Goal: Use online tool/utility: Utilize a website feature to perform a specific function

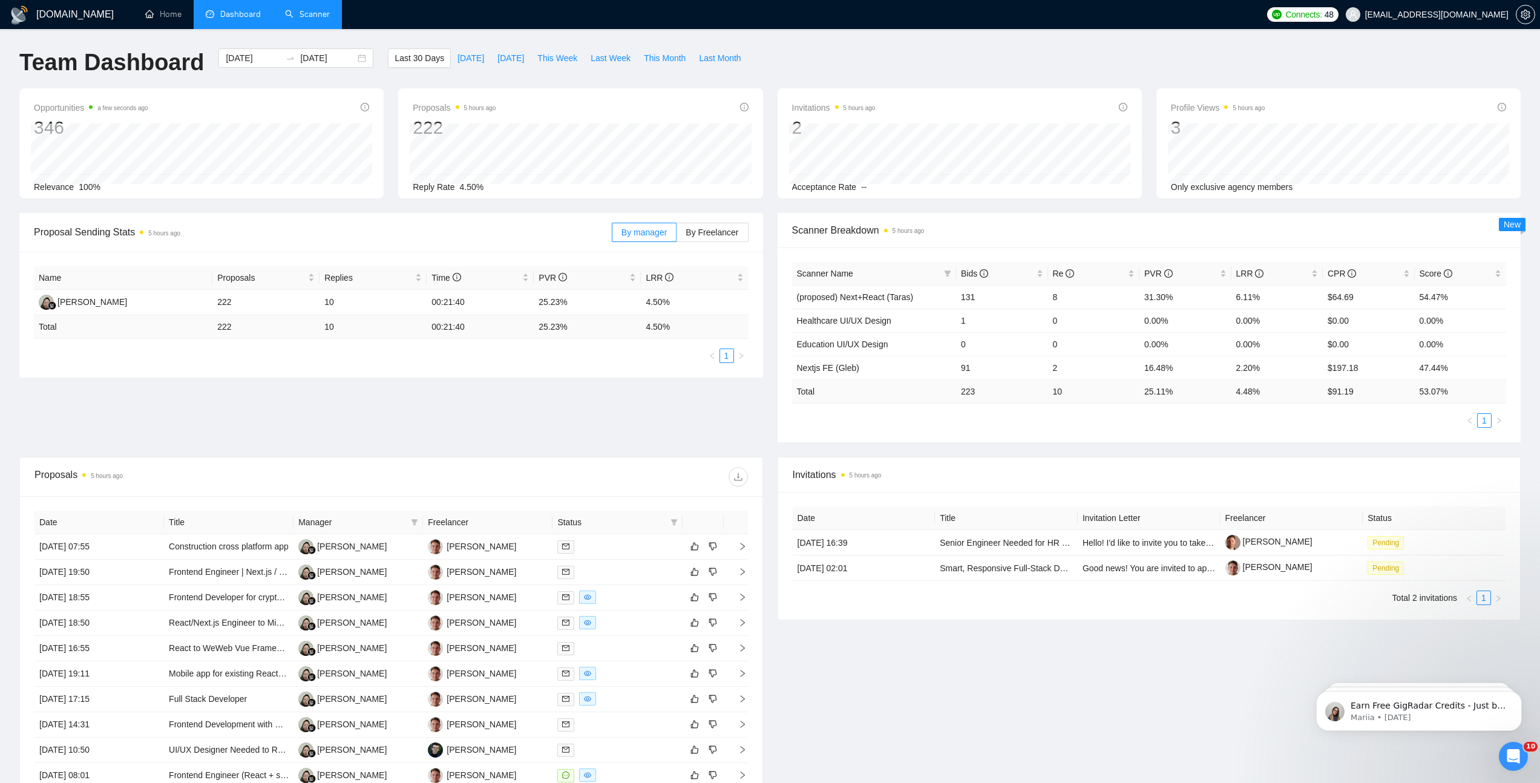
click at [329, 14] on link "Scanner" at bounding box center [307, 14] width 45 height 10
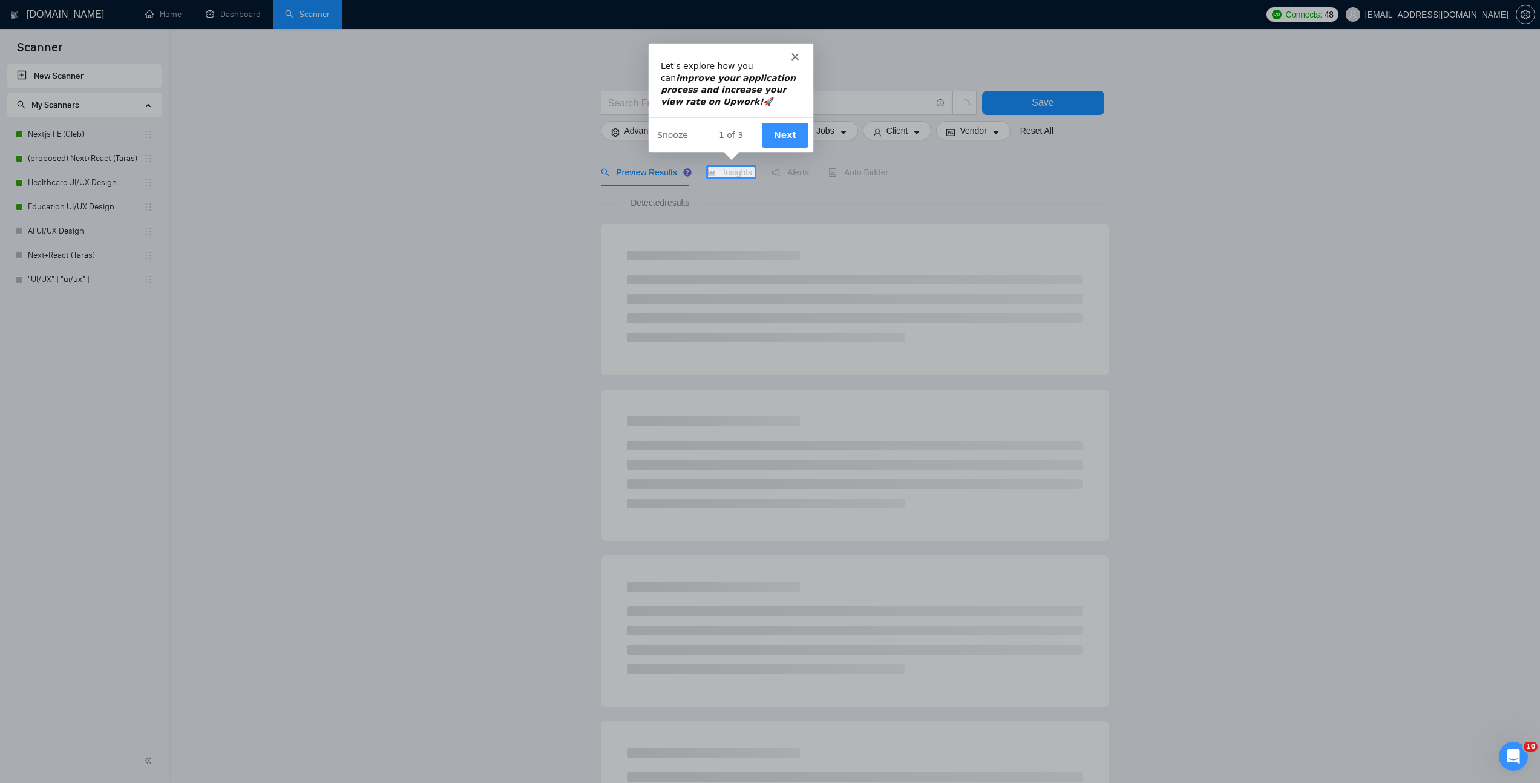
click at [790, 125] on button "Next" at bounding box center [784, 134] width 47 height 25
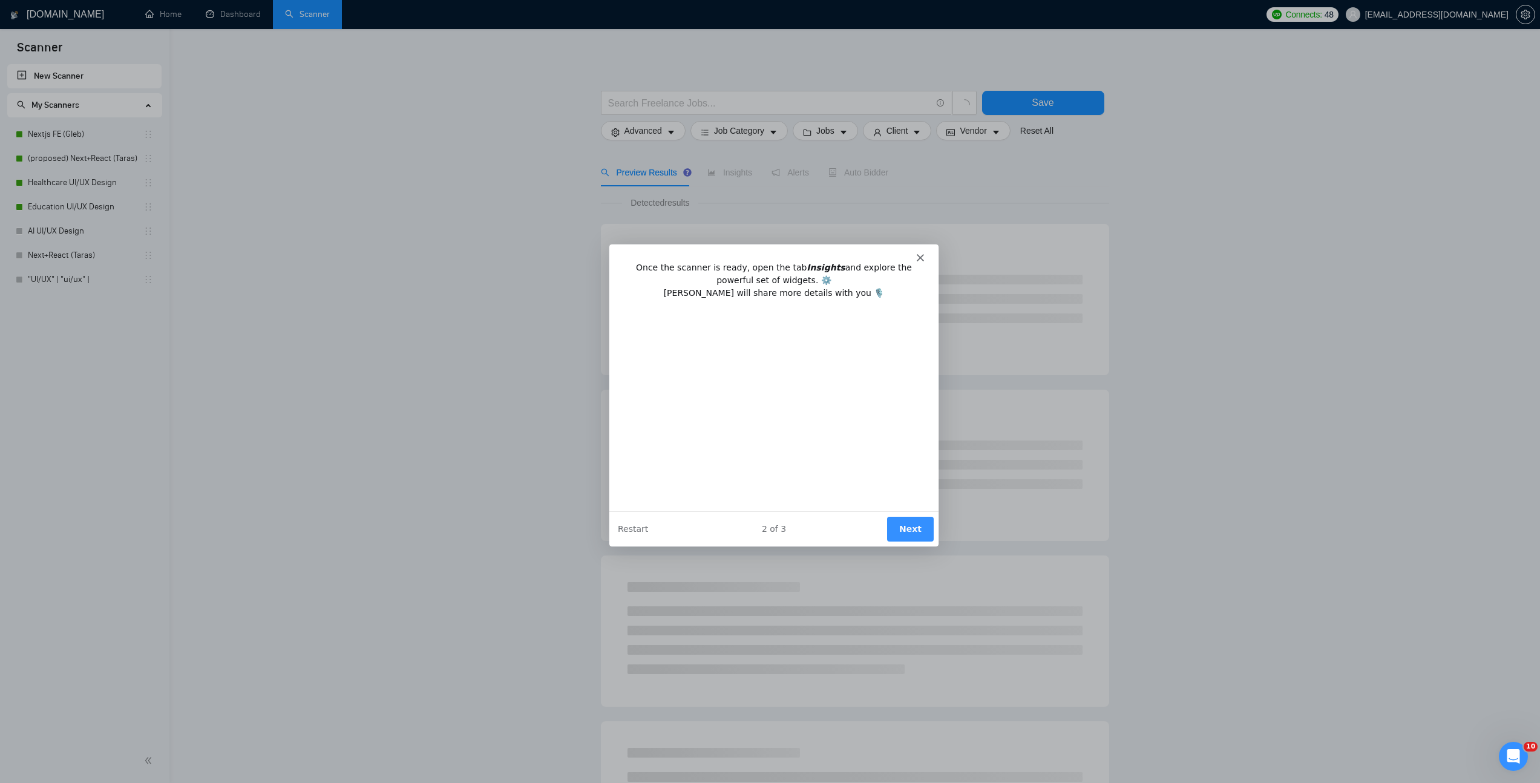
click at [931, 260] on div "Once the scanner is ready, open the tab Insights and explore the powerful set o…" at bounding box center [772, 385] width 329 height 250
click at [912, 252] on div "Intercom messenger" at bounding box center [772, 251] width 329 height 17
click at [918, 256] on polygon "Close" at bounding box center [918, 256] width 7 height 7
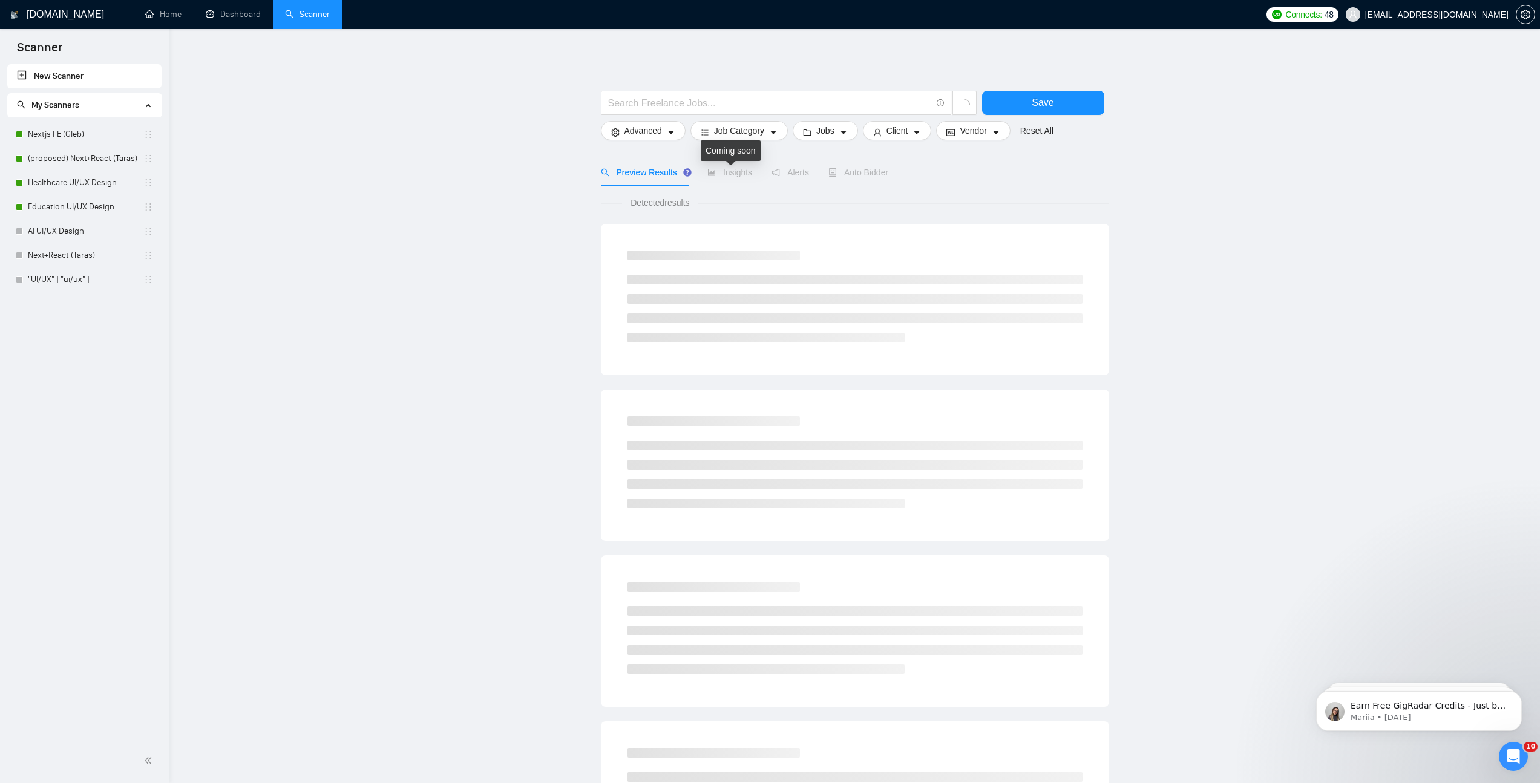
click at [710, 162] on div "Coming soon" at bounding box center [731, 154] width 50 height 19
click at [721, 180] on div "Insights" at bounding box center [729, 173] width 45 height 28
click at [79, 199] on link "Education UI/UX Design" at bounding box center [86, 207] width 116 height 24
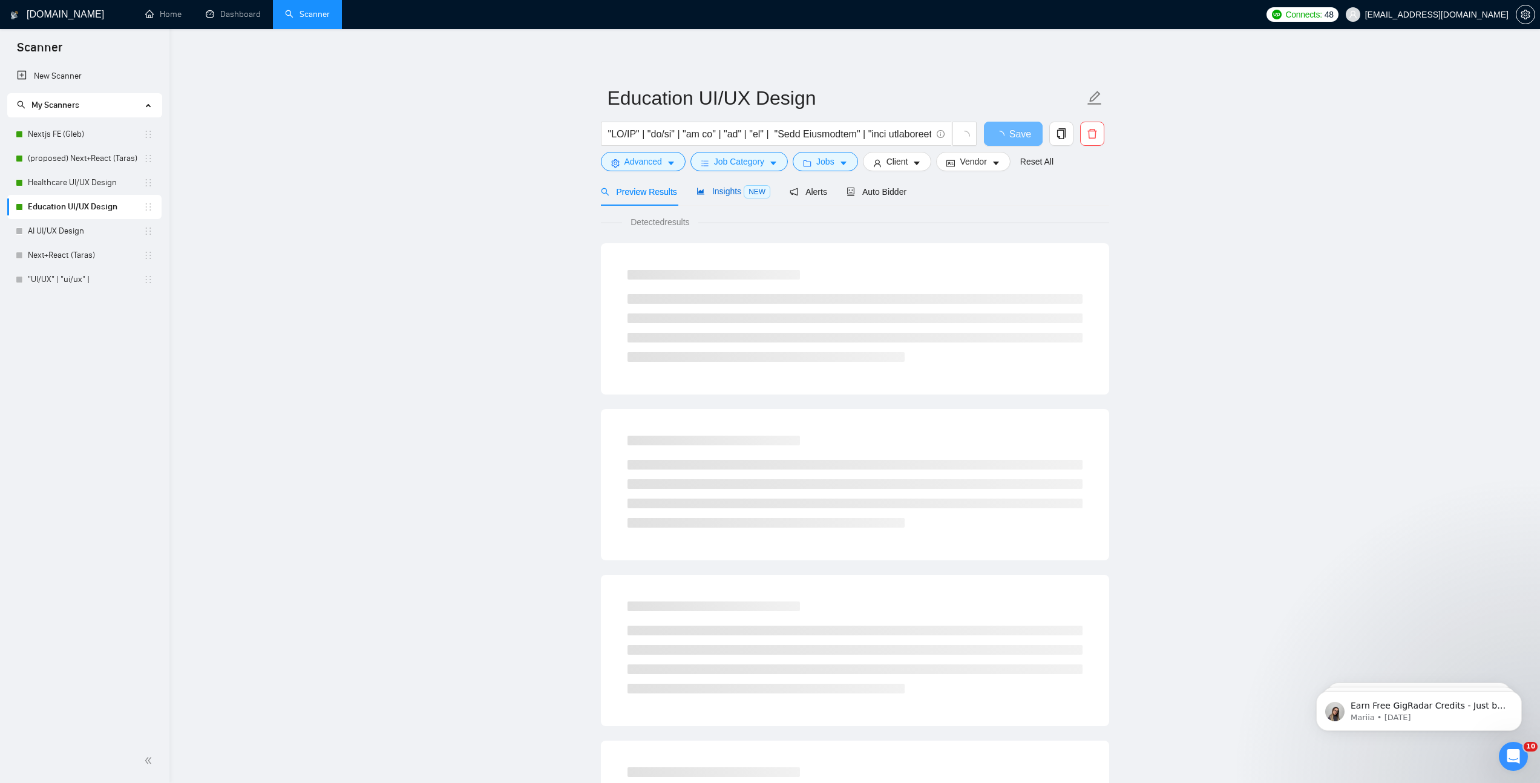
click at [703, 191] on icon "area-chart" at bounding box center [700, 191] width 7 height 7
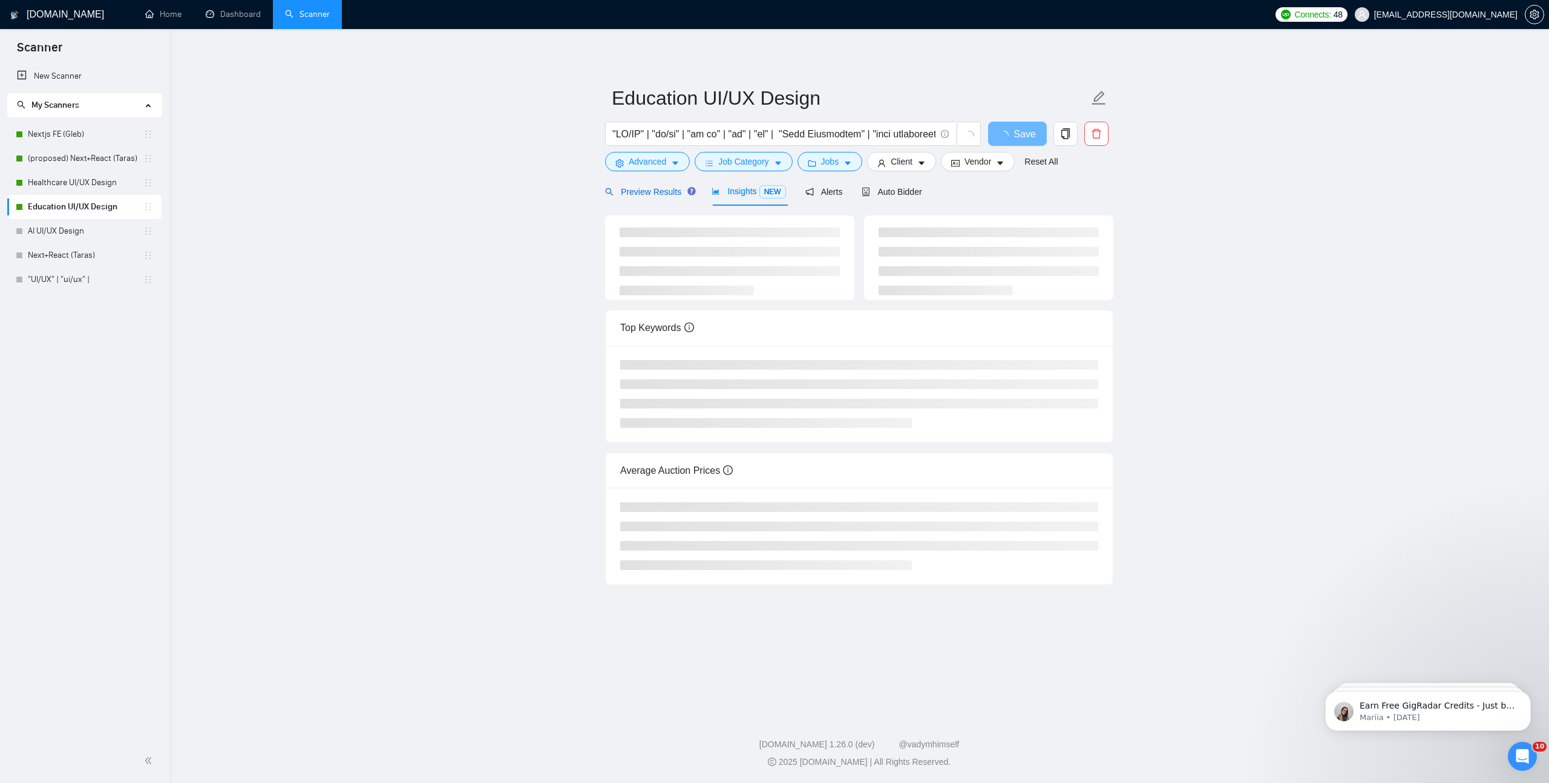
click at [624, 189] on span "Preview Results" at bounding box center [648, 192] width 87 height 10
